Goal: Task Accomplishment & Management: Use online tool/utility

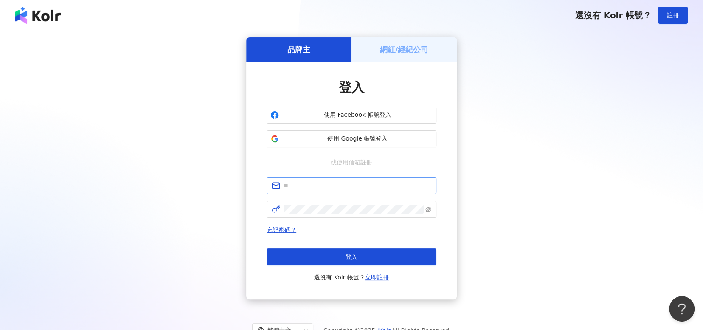
click at [340, 191] on span at bounding box center [352, 185] width 170 height 17
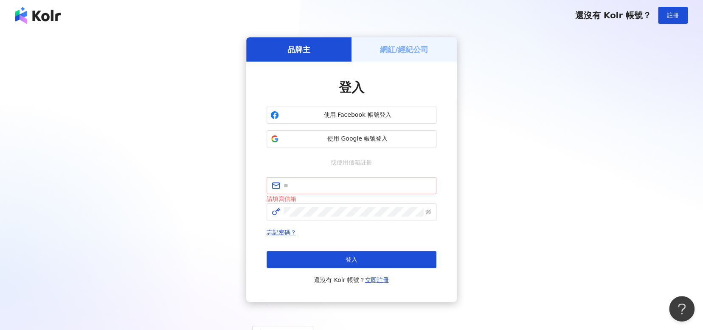
click at [340, 191] on span at bounding box center [352, 185] width 170 height 17
click at [340, 186] on input "text" at bounding box center [358, 185] width 148 height 9
type input "**********"
click at [342, 206] on span at bounding box center [352, 211] width 170 height 17
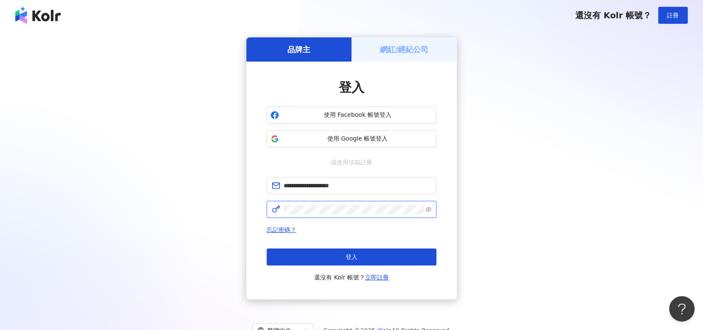
click button "登入" at bounding box center [352, 256] width 170 height 17
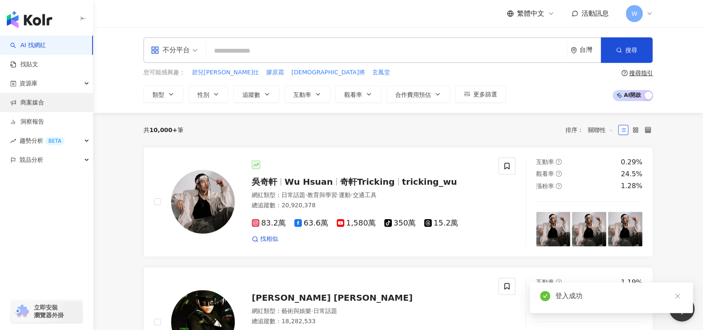
click at [44, 107] on link "商案媒合" at bounding box center [27, 103] width 34 height 8
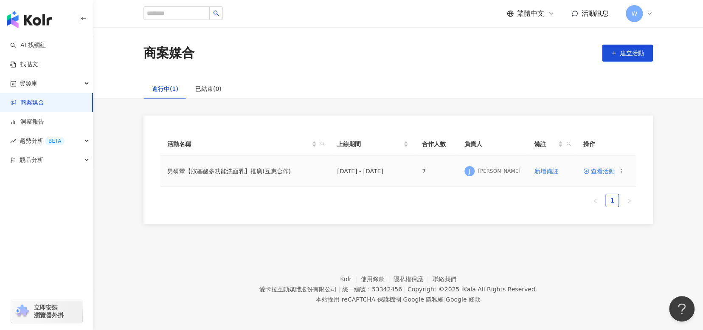
click at [600, 170] on span "查看活動" at bounding box center [598, 171] width 31 height 6
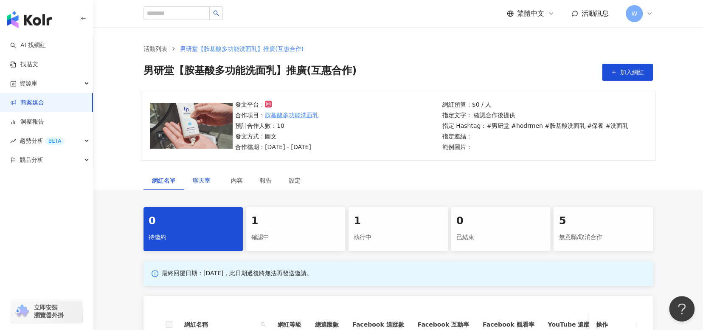
click at [198, 180] on span "聊天室" at bounding box center [203, 180] width 21 height 6
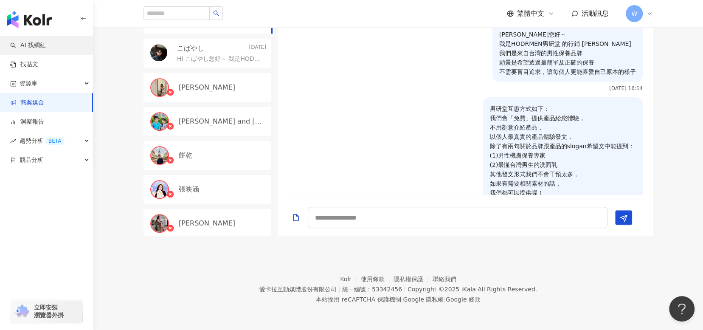
click at [46, 41] on link "AI 找網紅" at bounding box center [28, 45] width 36 height 8
